Goal: Task Accomplishment & Management: Use online tool/utility

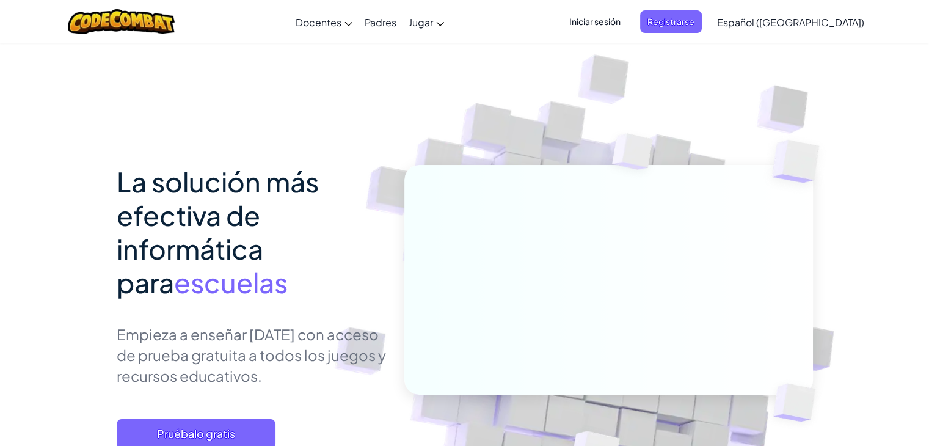
click at [628, 20] on span "Iniciar sesión" at bounding box center [595, 21] width 66 height 23
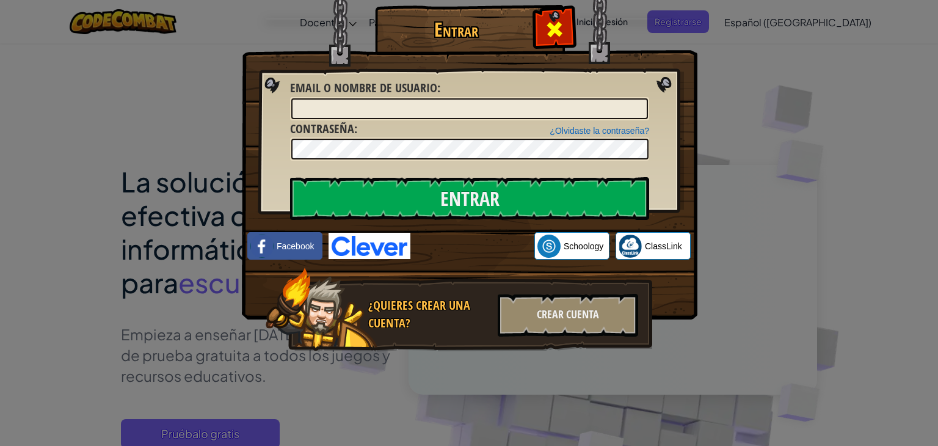
click at [552, 34] on span at bounding box center [555, 30] width 20 height 20
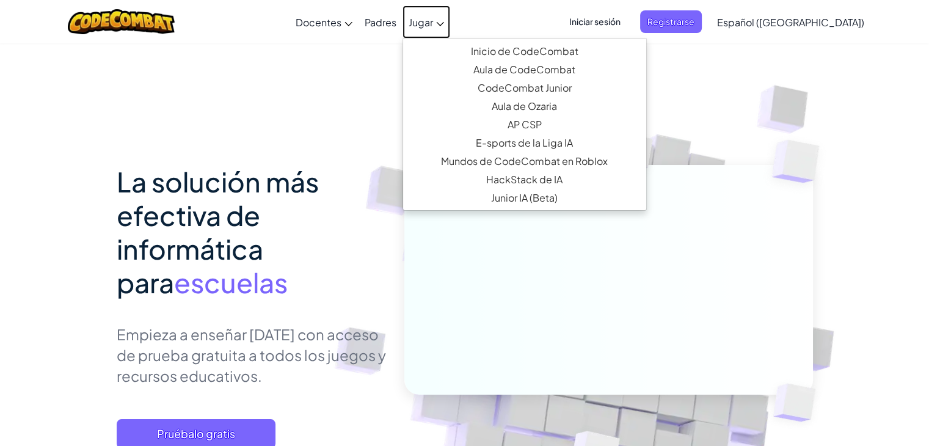
click at [450, 23] on link "Jugar" at bounding box center [426, 21] width 48 height 33
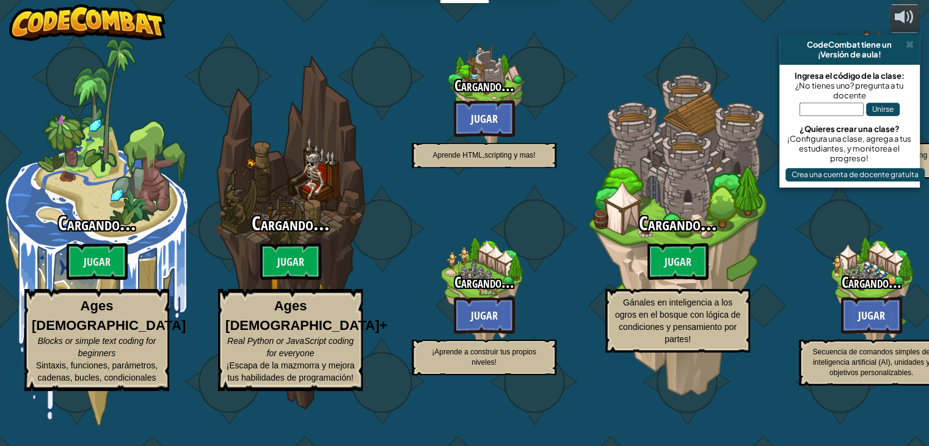
select select "es-419"
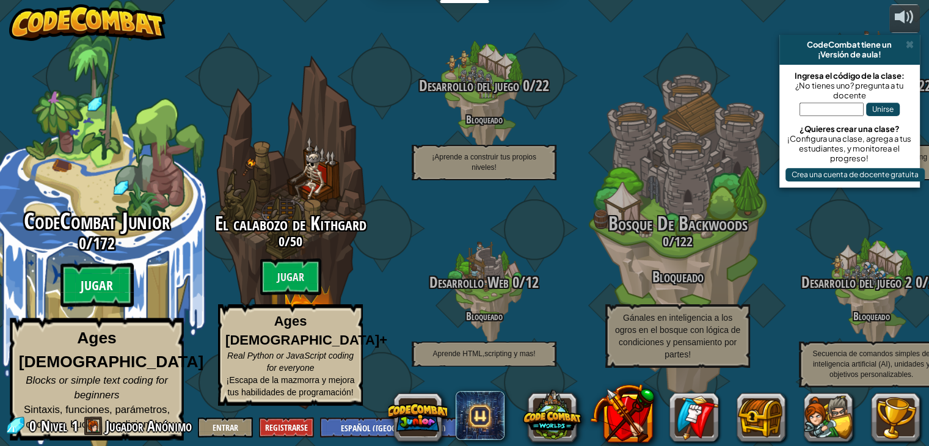
click at [115, 292] on btn "Jugar" at bounding box center [96, 285] width 73 height 44
select select "es-419"
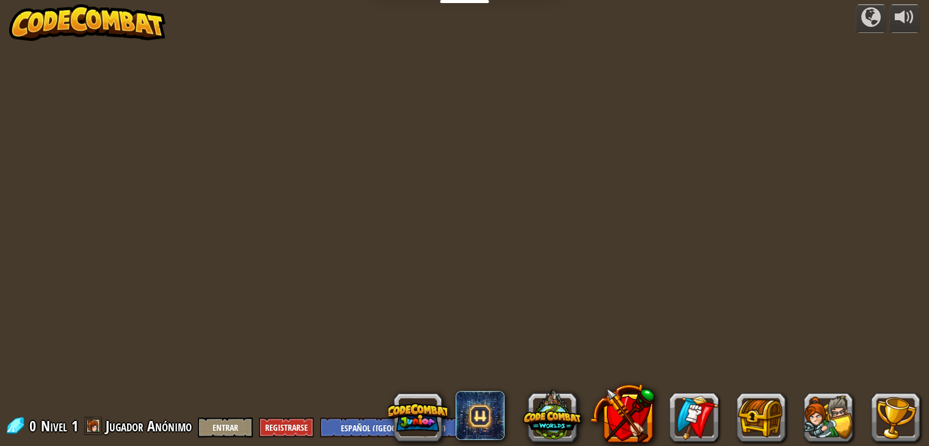
select select "es-419"
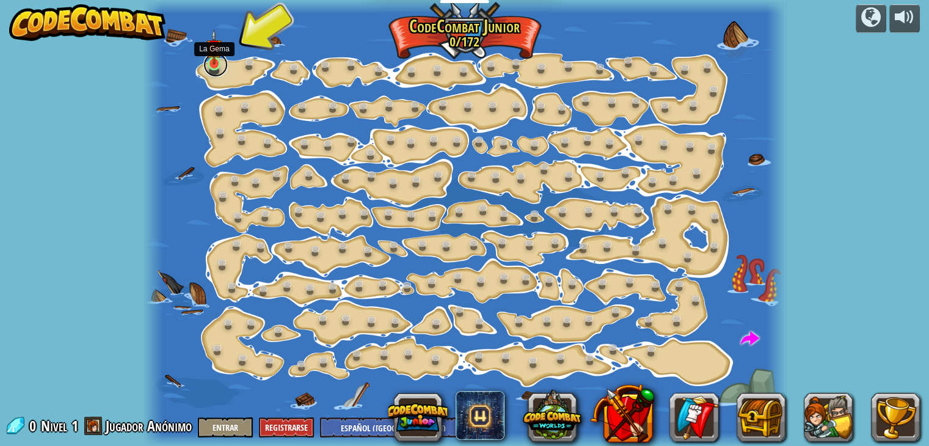
click at [210, 66] on link at bounding box center [215, 65] width 24 height 24
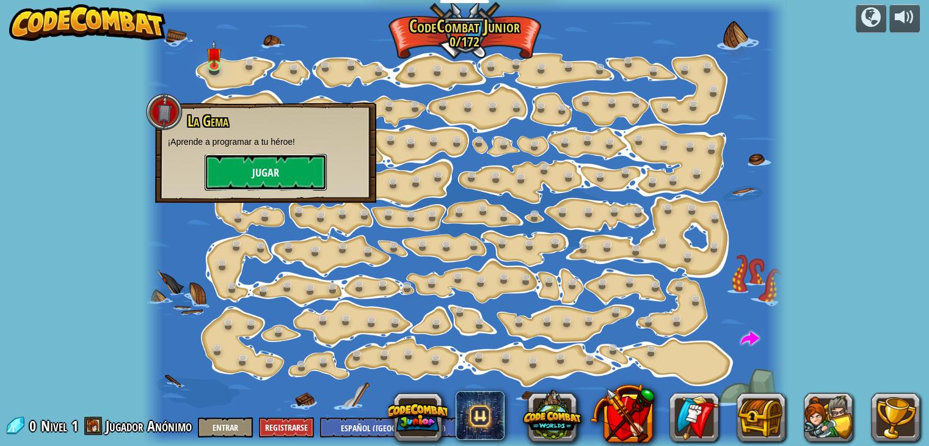
click at [249, 174] on button "Jugar" at bounding box center [266, 172] width 122 height 37
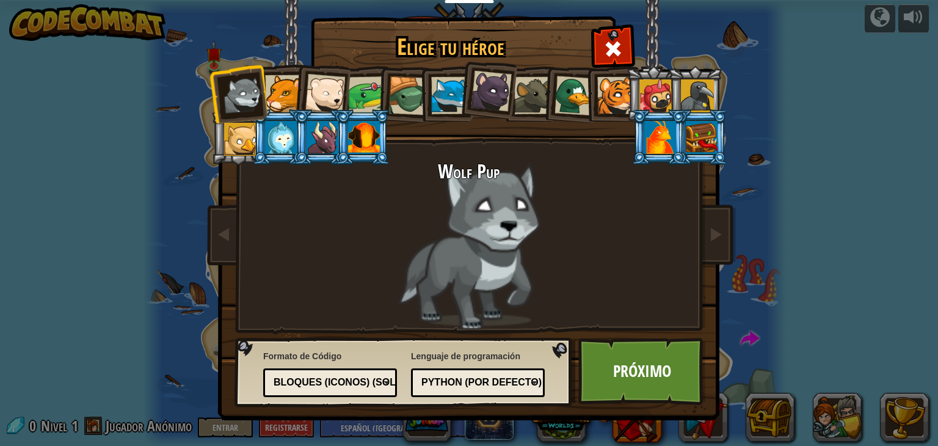
click at [457, 383] on div "Python (por Defecto)" at bounding box center [474, 383] width 106 height 14
click at [488, 358] on div "Lenguaje de programación Python (por Defecto) JavaScript Lua C++ Java (Experime…" at bounding box center [478, 373] width 134 height 53
click at [363, 373] on div "Bloques (iconos) (Solo Junior)" at bounding box center [330, 382] width 118 height 19
click at [657, 132] on div at bounding box center [660, 137] width 32 height 33
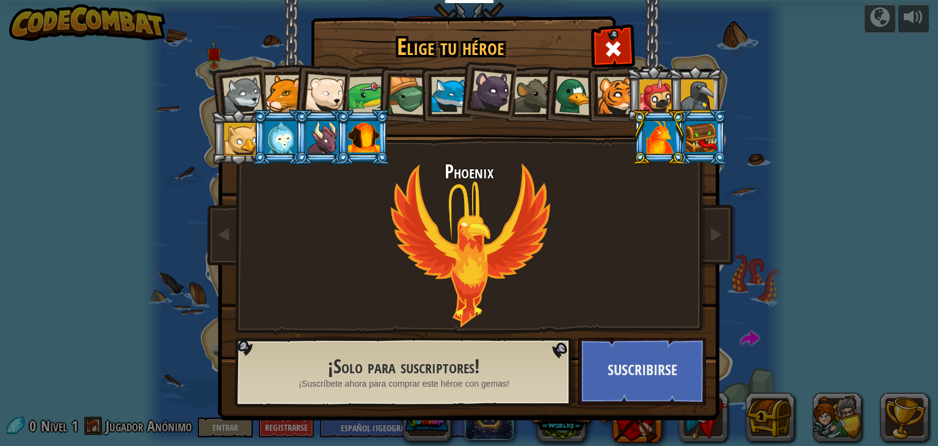
click at [244, 97] on div at bounding box center [242, 95] width 40 height 40
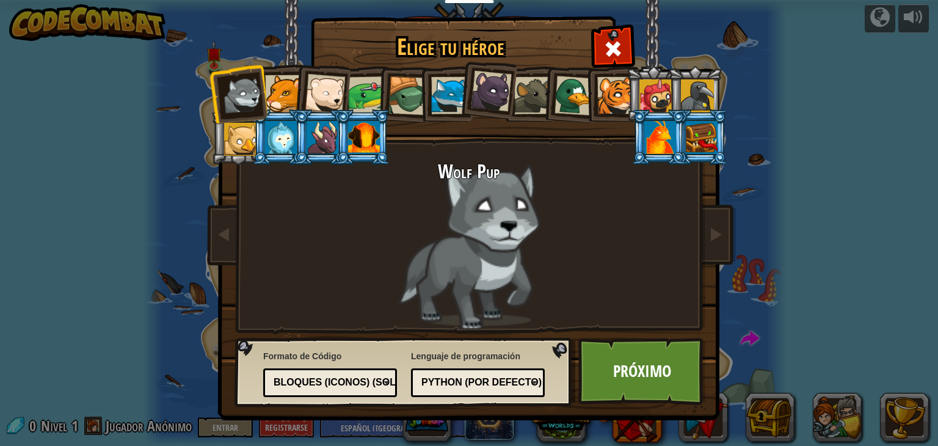
click at [476, 93] on div at bounding box center [491, 91] width 41 height 41
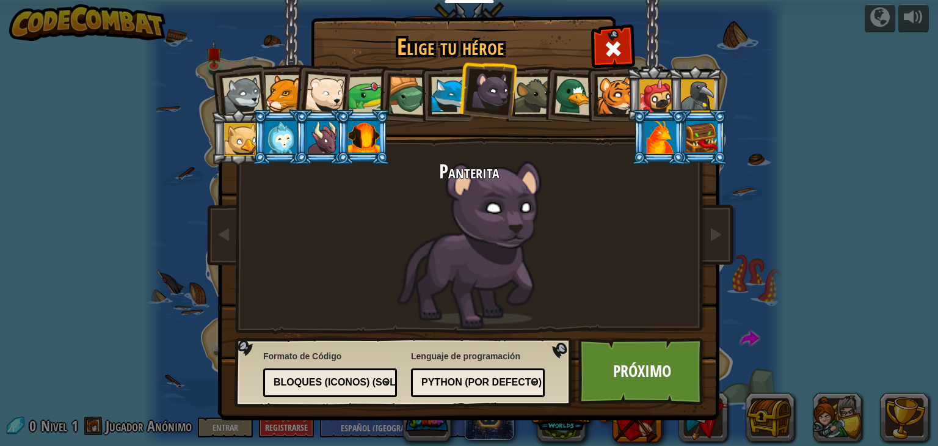
click at [249, 134] on div at bounding box center [240, 139] width 33 height 33
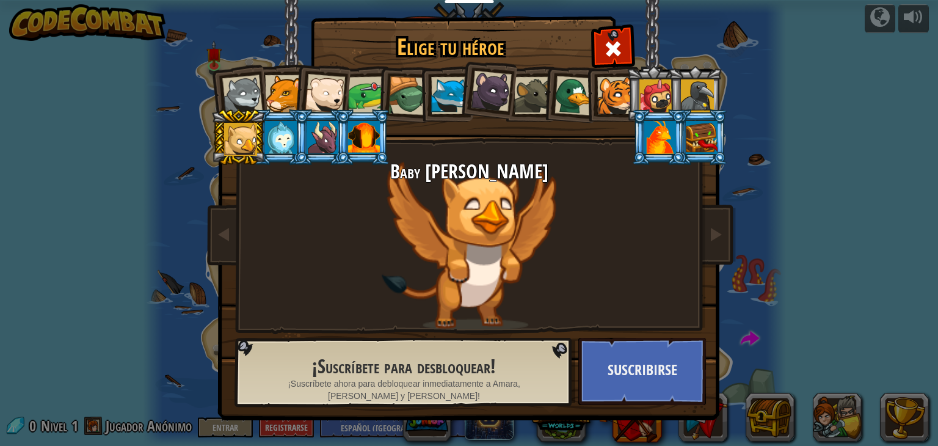
click at [492, 93] on div at bounding box center [491, 91] width 41 height 41
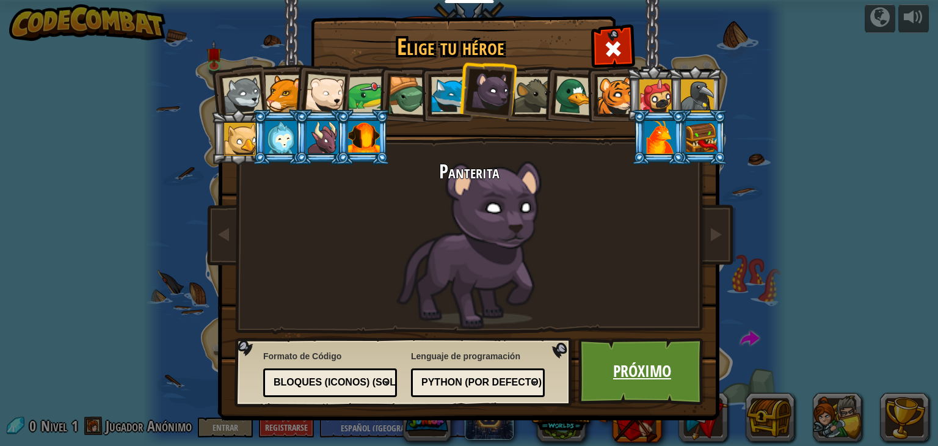
click at [628, 379] on link "Próximo" at bounding box center [642, 371] width 128 height 67
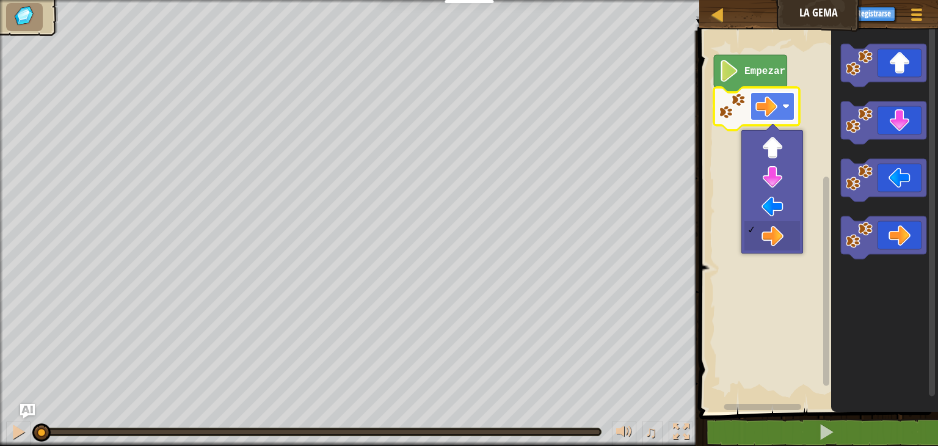
click at [768, 103] on image "Espacio de trabajo de Blockly" at bounding box center [766, 106] width 22 height 22
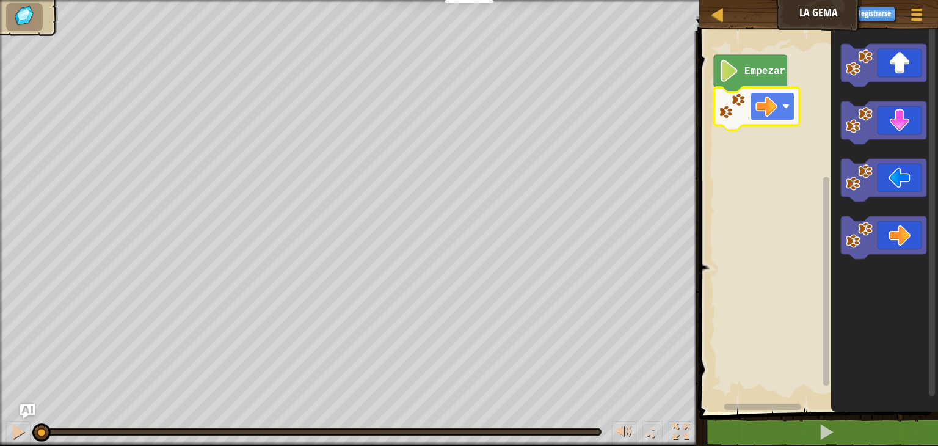
click at [768, 103] on image "Espacio de trabajo de Blockly" at bounding box center [766, 106] width 22 height 22
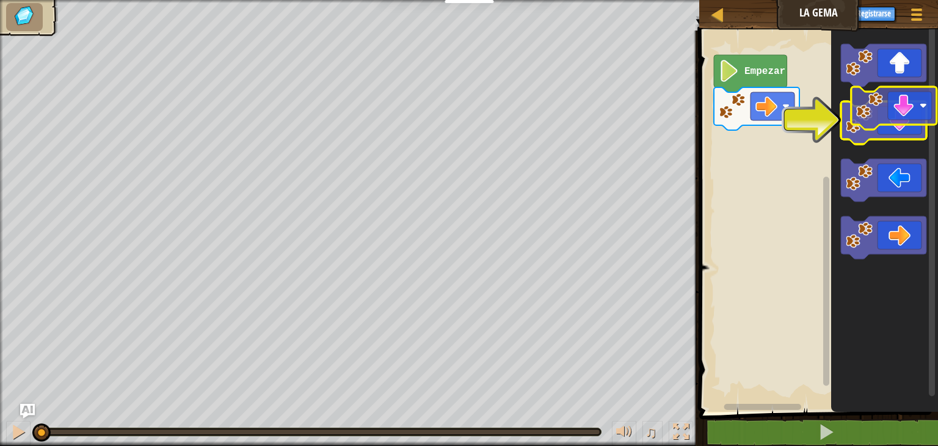
click at [876, 109] on g "Espacio de trabajo de Blockly" at bounding box center [883, 122] width 85 height 43
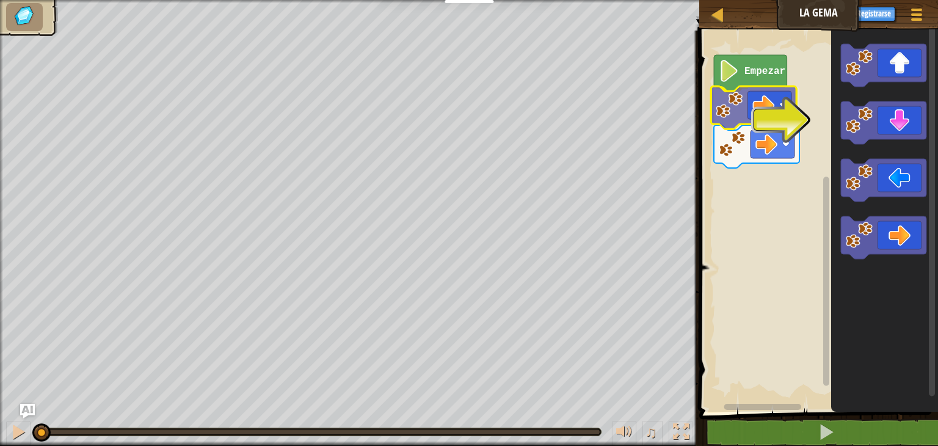
click at [753, 114] on div "Empezar" at bounding box center [816, 217] width 242 height 387
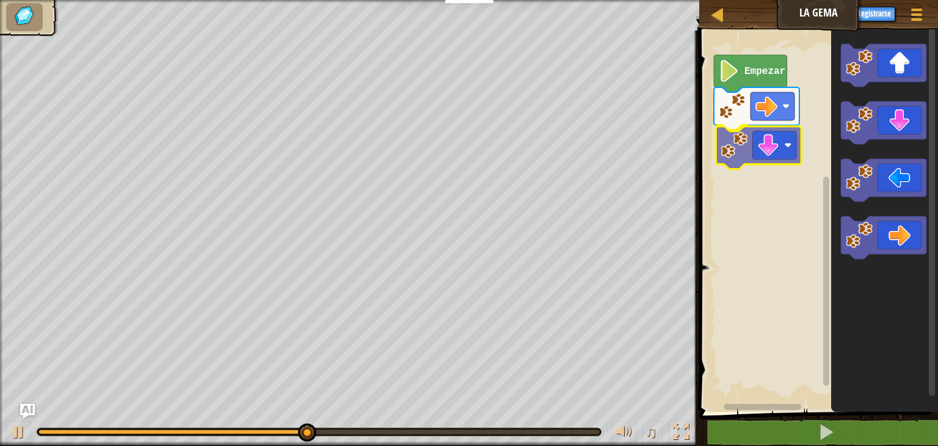
click at [766, 159] on div "Empezar" at bounding box center [816, 217] width 242 height 387
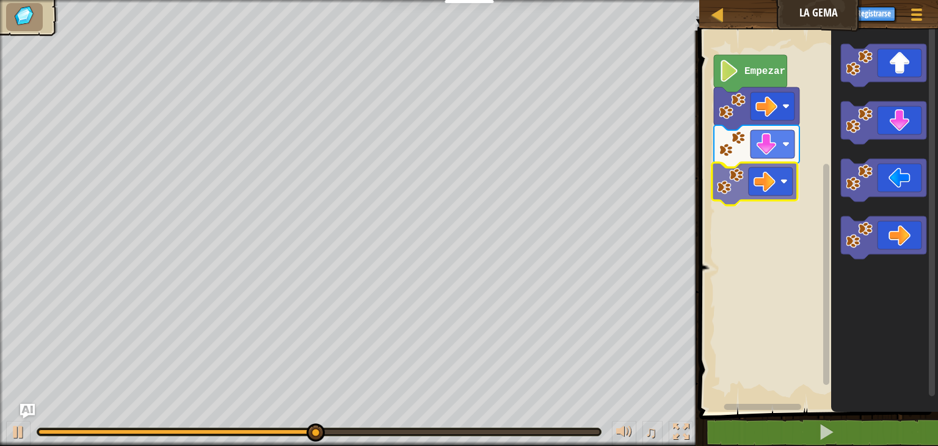
click at [780, 197] on div "Empezar" at bounding box center [816, 217] width 242 height 387
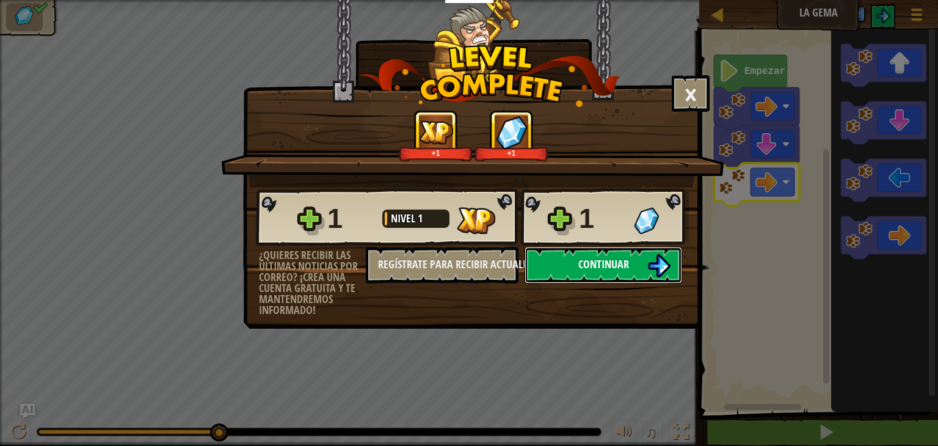
click at [620, 257] on span "Continuar" at bounding box center [603, 263] width 51 height 15
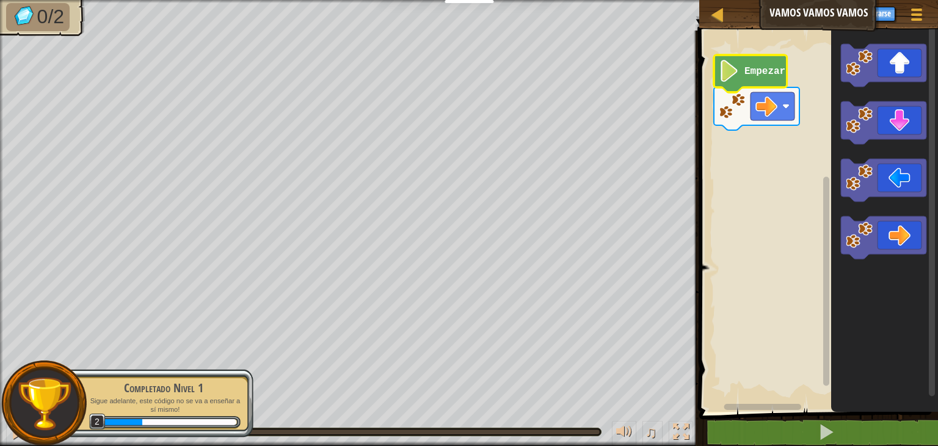
click at [721, 72] on image "Espacio de trabajo de Blockly" at bounding box center [729, 71] width 21 height 22
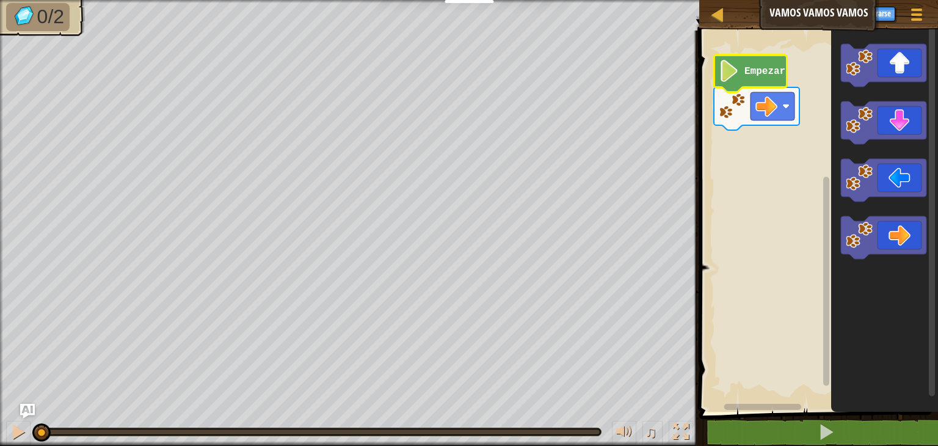
click at [721, 72] on image "Espacio de trabajo de Blockly" at bounding box center [729, 71] width 21 height 22
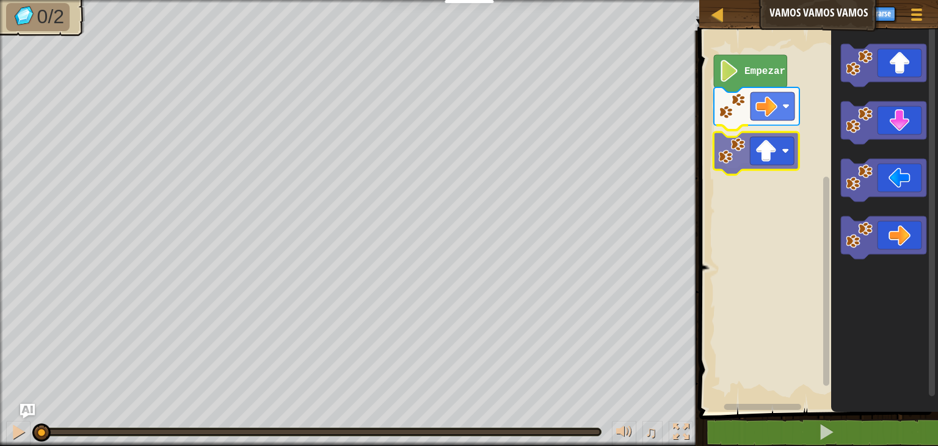
click at [762, 147] on div "Empezar" at bounding box center [816, 217] width 242 height 387
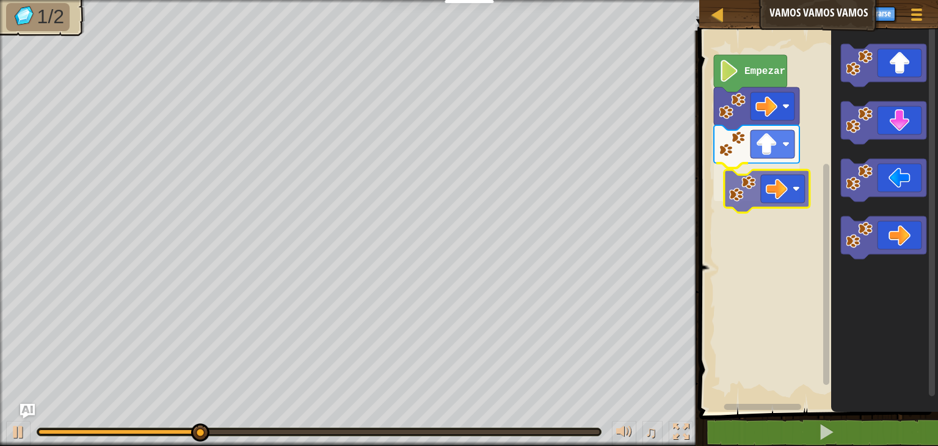
click at [768, 192] on div "Empezar" at bounding box center [816, 217] width 242 height 387
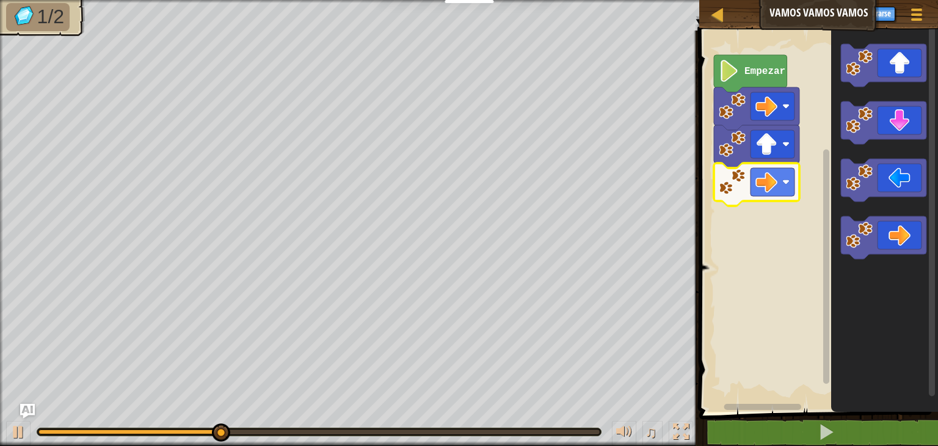
click at [879, 272] on icon "Espacio de trabajo de Blockly" at bounding box center [884, 217] width 107 height 387
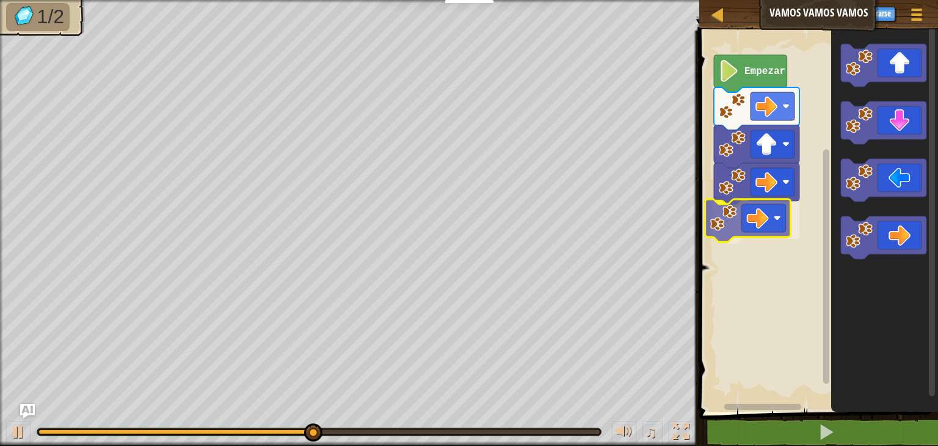
click at [736, 225] on div "Empezar" at bounding box center [816, 217] width 242 height 387
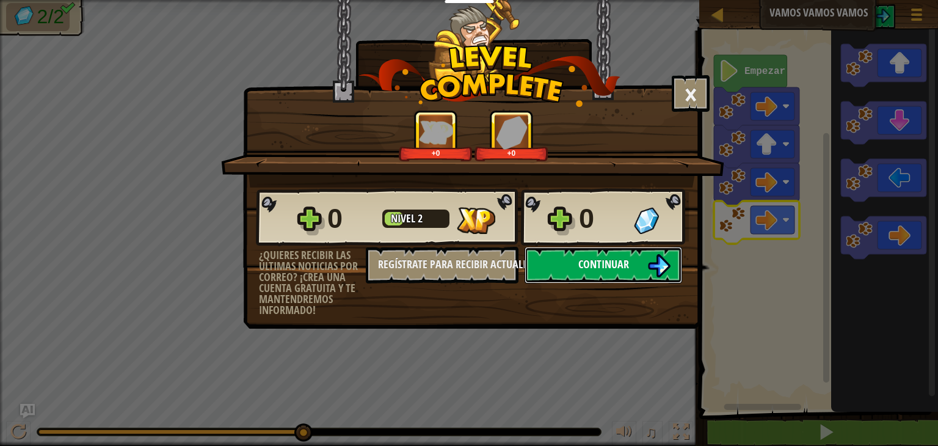
click at [619, 260] on span "Continuar" at bounding box center [603, 263] width 51 height 15
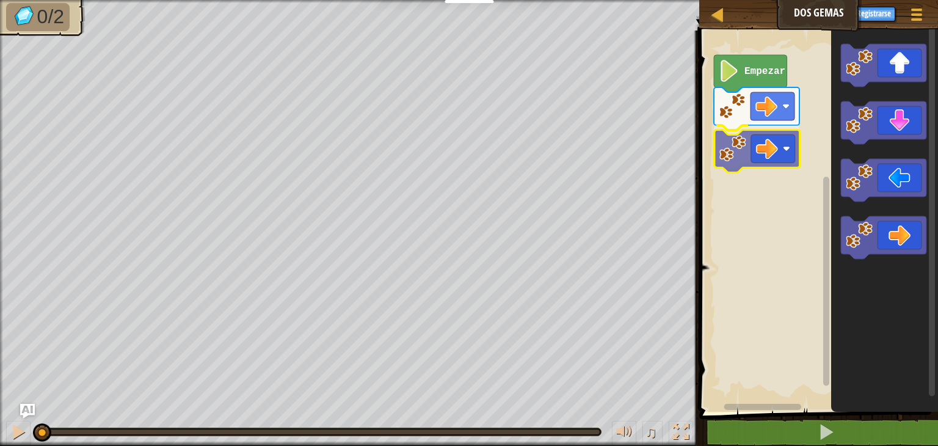
click at [755, 158] on div "Empezar" at bounding box center [816, 217] width 242 height 387
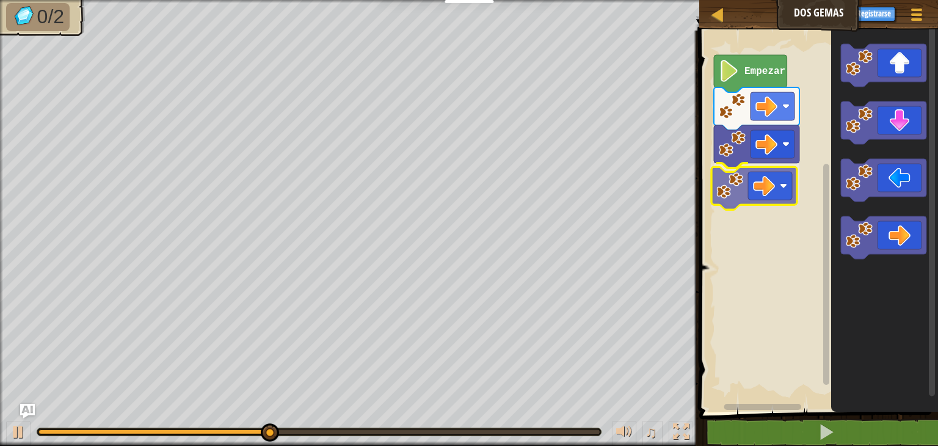
click at [772, 195] on div "Empezar" at bounding box center [816, 217] width 242 height 387
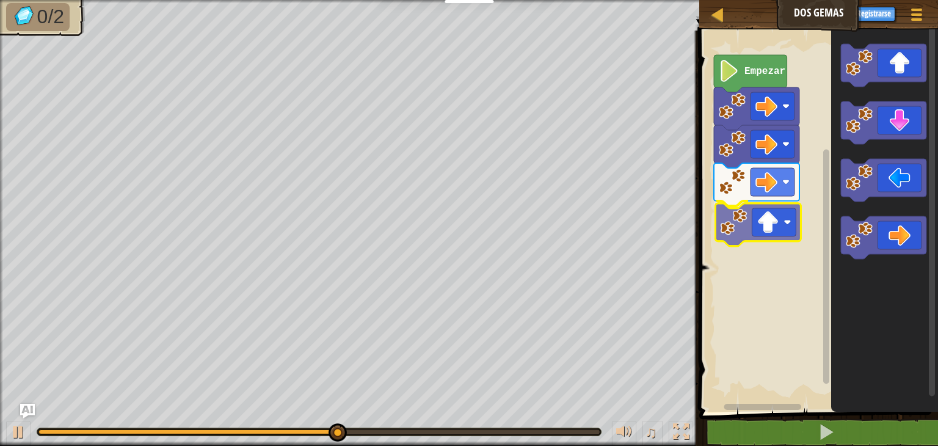
click at [772, 233] on div "Empezar" at bounding box center [816, 217] width 242 height 387
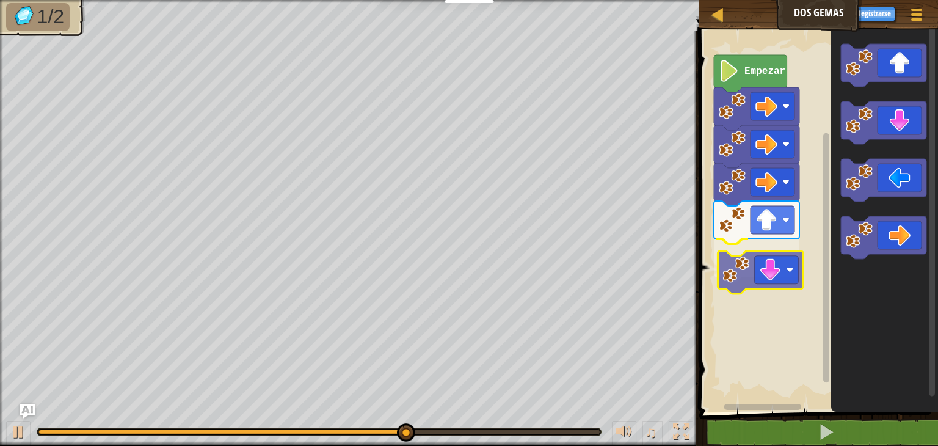
click at [762, 256] on div "Empezar" at bounding box center [816, 217] width 242 height 387
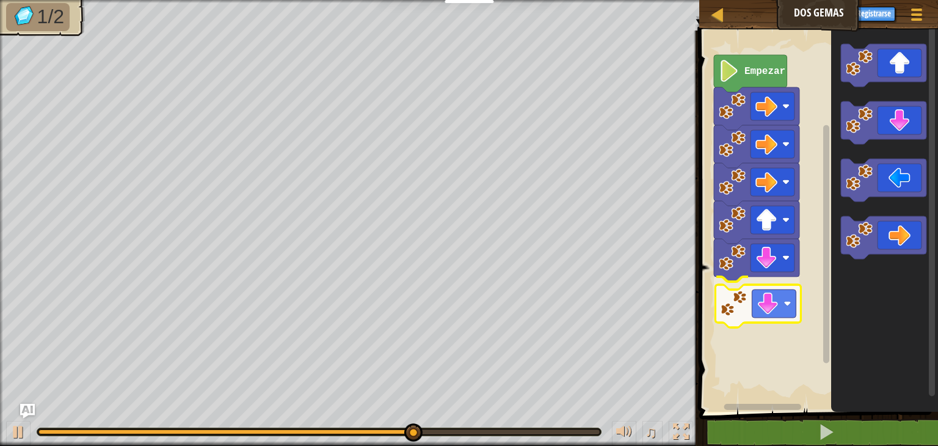
click at [742, 308] on div "Empezar" at bounding box center [816, 217] width 242 height 387
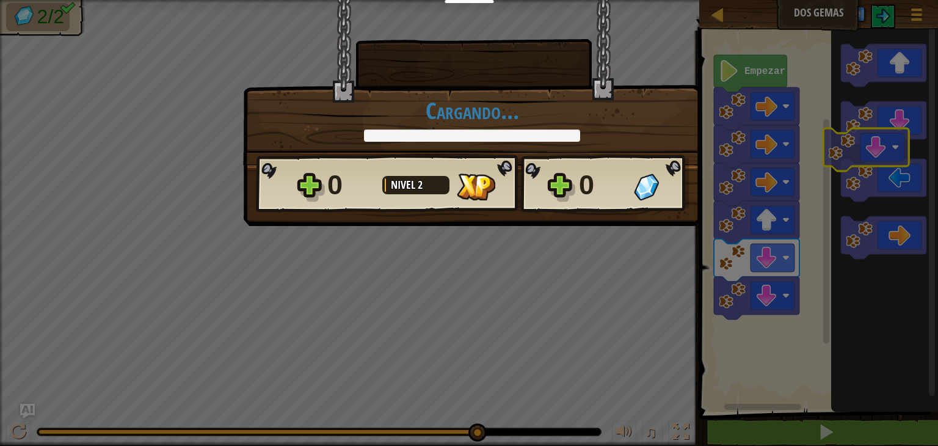
click at [864, 1] on body "Docentes Crear Cuenta Gratis Soluciones para Escuelas y [GEOGRAPHIC_DATA] previ…" at bounding box center [469, 0] width 938 height 1
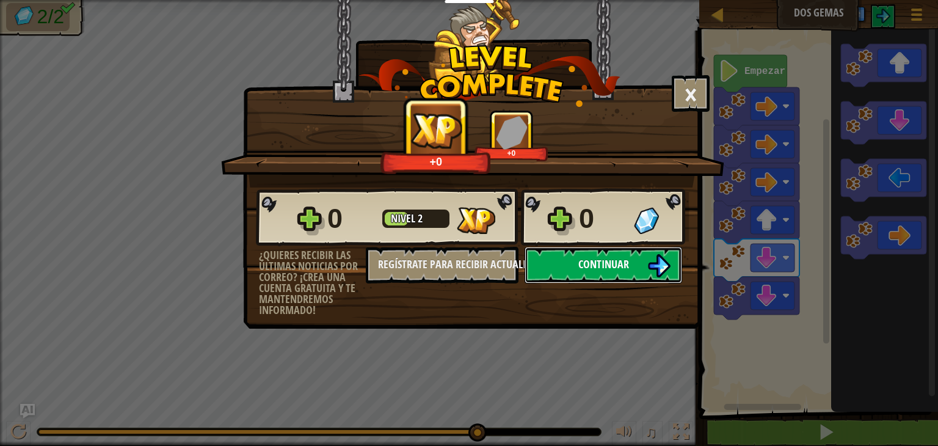
click at [618, 266] on span "Continuar" at bounding box center [603, 263] width 51 height 15
